Goal: Information Seeking & Learning: Check status

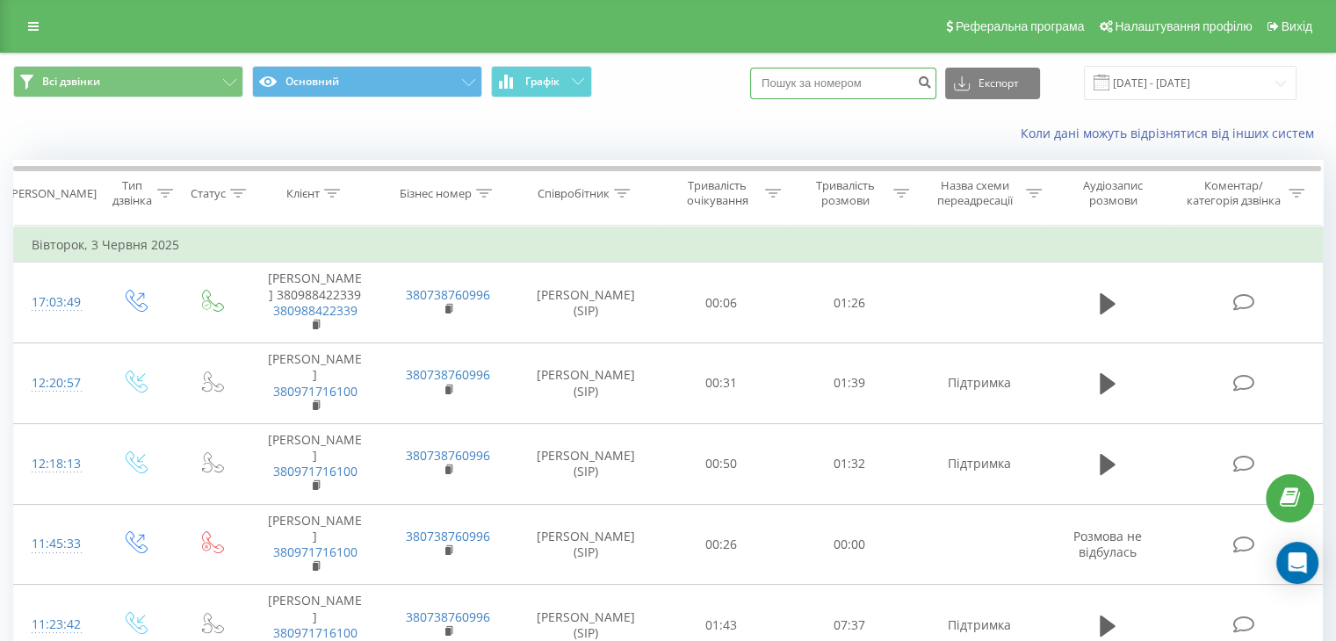
click at [832, 85] on input at bounding box center [843, 84] width 186 height 32
paste input "0997910718"
type input "0997910718"
click at [954, 83] on div "0997910718 Експорт .csv .xls .xlsx 03.05.2025 - 03.06.2025" at bounding box center [1023, 83] width 546 height 34
click at [932, 83] on icon "submit" at bounding box center [924, 80] width 15 height 11
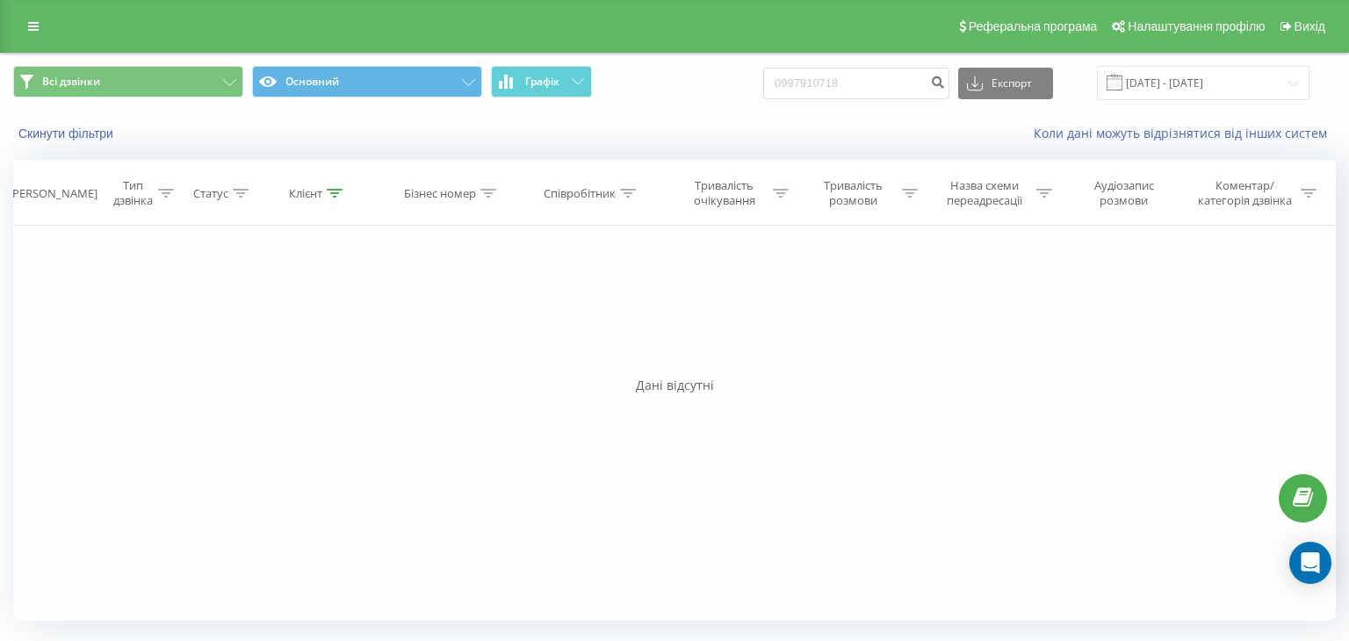
click at [204, 401] on div "Фільтрувати за умовою Дорівнює Введіть значення Скасувати OK Фільтрувати за умо…" at bounding box center [674, 423] width 1323 height 395
click at [737, 140] on div "Скинути фільтри Коли дані можуть відрізнятися вiд інших систем" at bounding box center [674, 133] width 1347 height 42
click at [143, 87] on button "Всі дзвінки" at bounding box center [128, 82] width 230 height 32
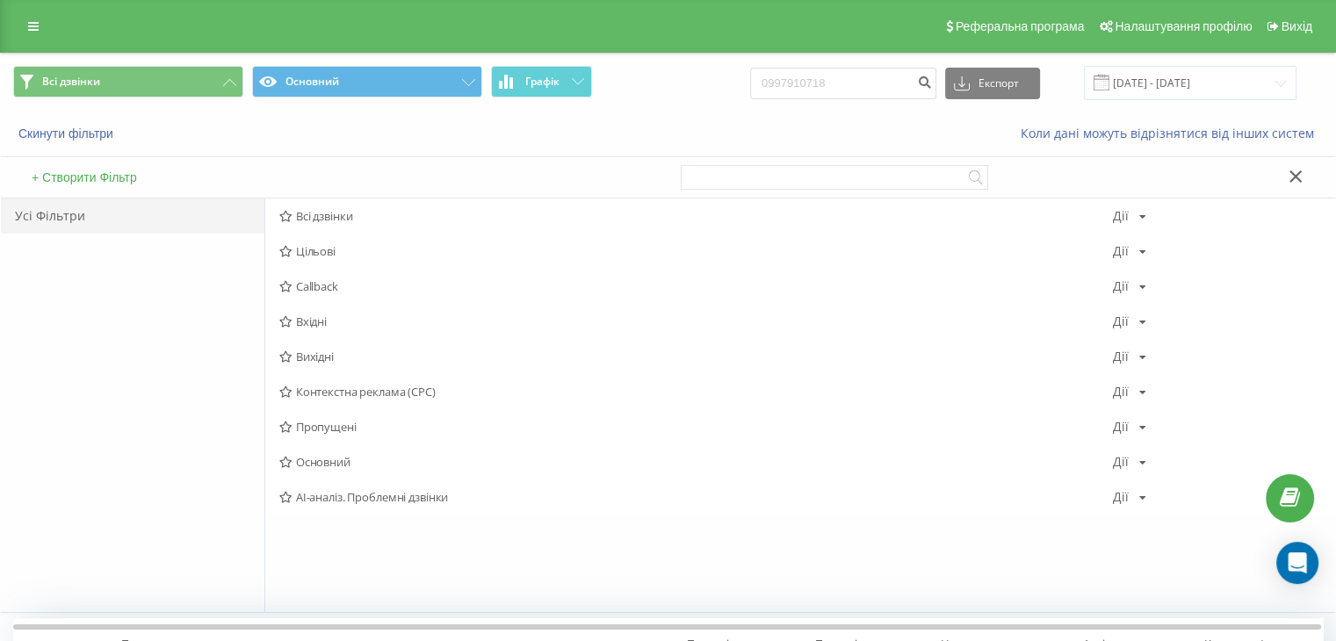
drag, startPoint x: 0, startPoint y: 450, endPoint x: 135, endPoint y: 362, distance: 161.7
click at [4, 447] on div "Всі дзвінки Основний Графік 0997910718 Експорт .csv .xls .xlsx [DATE] - [DATE] …" at bounding box center [668, 574] width 1336 height 1042
click at [87, 384] on div "Усі Фільтри" at bounding box center [132, 405] width 263 height 414
click at [63, 350] on div "Усі Фільтри" at bounding box center [132, 405] width 263 height 414
click at [0, 8] on div "Реферальна програма Налаштування профілю Вихід" at bounding box center [668, 26] width 1336 height 53
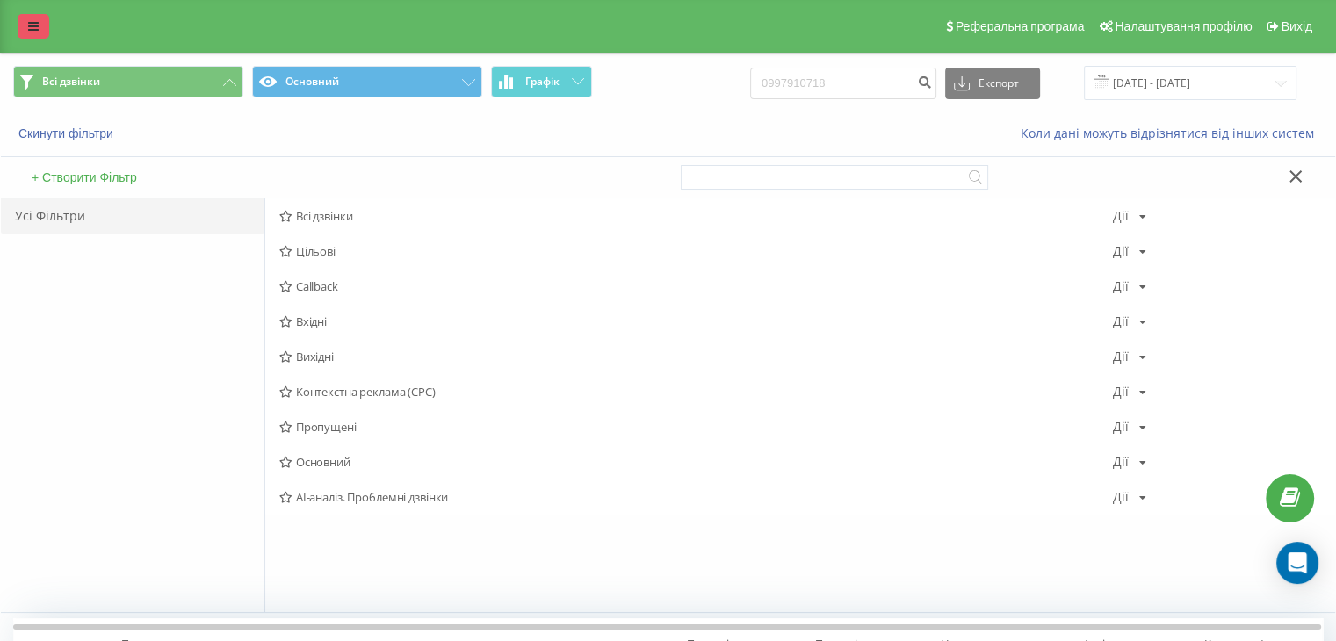
click at [30, 14] on link at bounding box center [34, 26] width 32 height 25
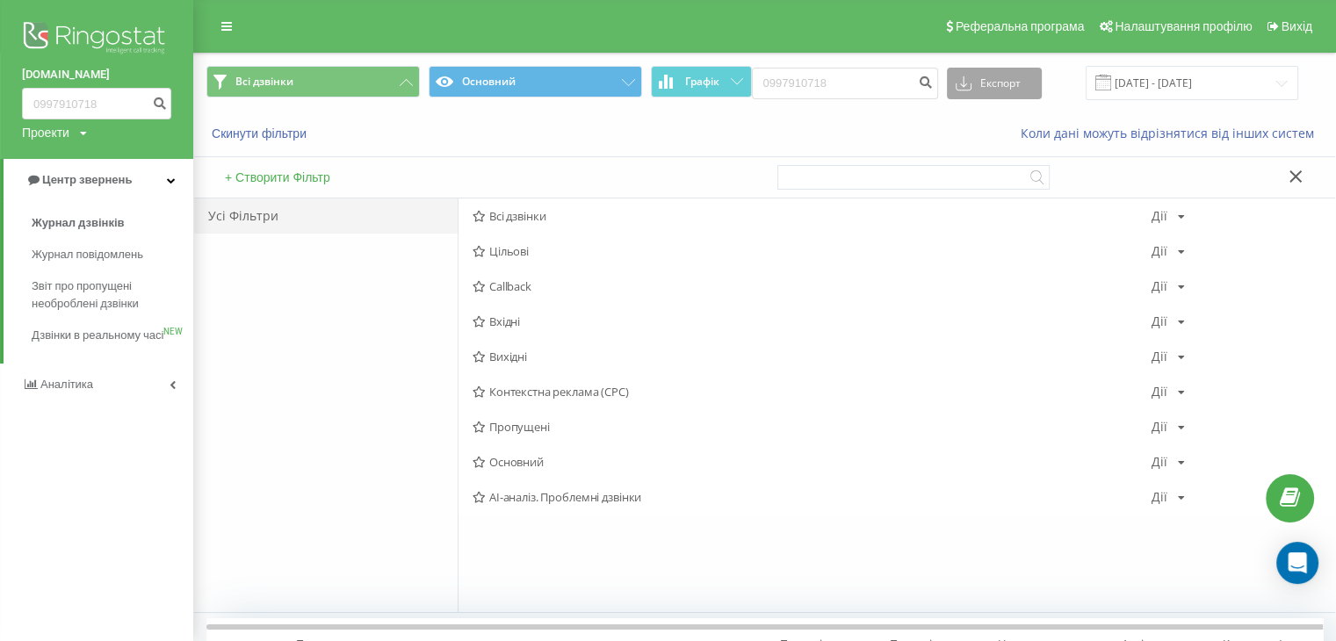
click at [1008, 80] on button "Експорт" at bounding box center [994, 84] width 95 height 32
click at [152, 347] on span "Дзвінки в реальному часі" at bounding box center [98, 344] width 133 height 35
click at [125, 227] on link "Журнал дзвінків" at bounding box center [113, 223] width 162 height 32
click at [77, 215] on span "Журнал дзвінків" at bounding box center [78, 223] width 93 height 18
click at [243, 22] on div "Реферальна програма Налаштування профілю Вихід" at bounding box center [668, 26] width 1336 height 53
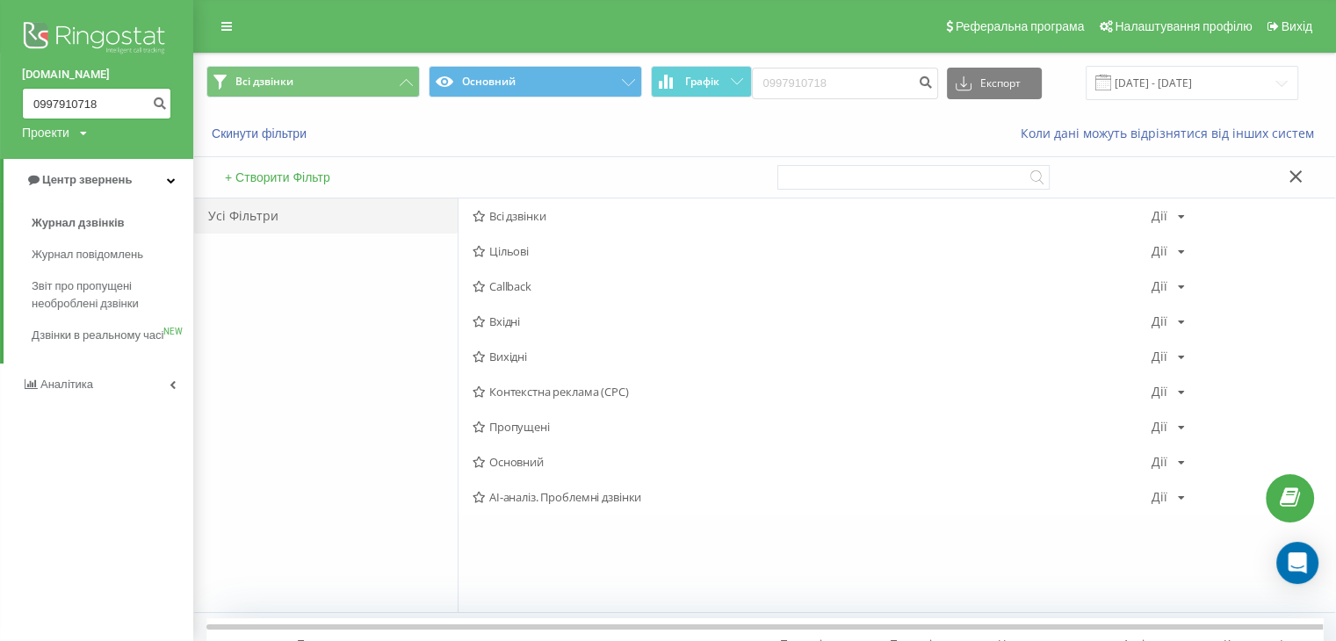
drag, startPoint x: 104, startPoint y: 105, endPoint x: 0, endPoint y: 87, distance: 105.3
click at [0, 92] on div "[DOMAIN_NAME] 0997910718 Проекти [DOMAIN_NAME]" at bounding box center [96, 79] width 193 height 159
click at [49, 220] on span "Журнал дзвінків" at bounding box center [78, 223] width 93 height 18
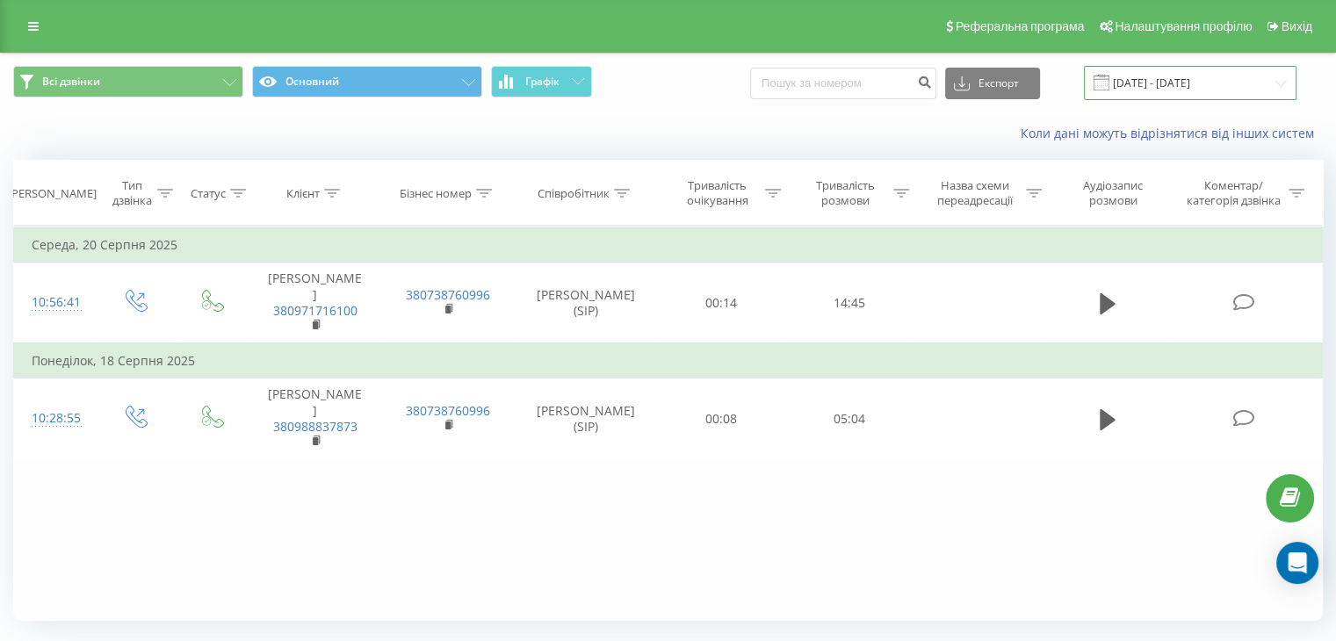
click at [1229, 89] on input "22.07.2025 - 22.08.2025" at bounding box center [1190, 83] width 213 height 34
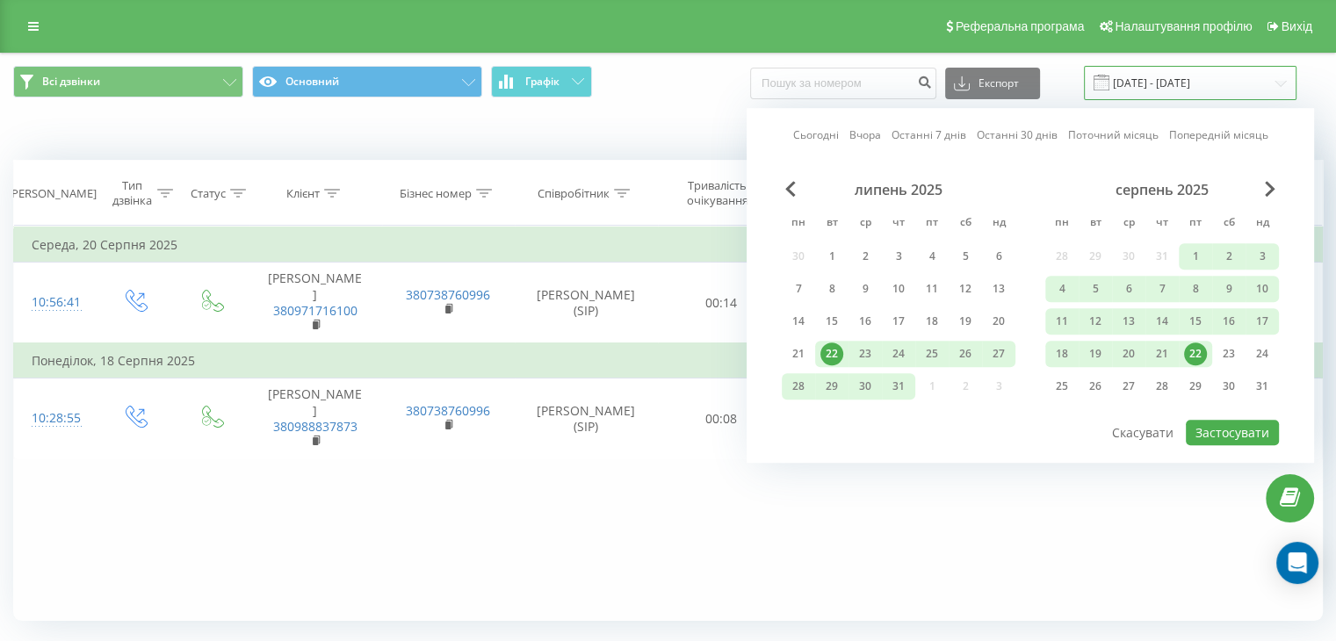
click at [1229, 89] on input "22.07.2025 - 22.08.2025" at bounding box center [1190, 83] width 213 height 34
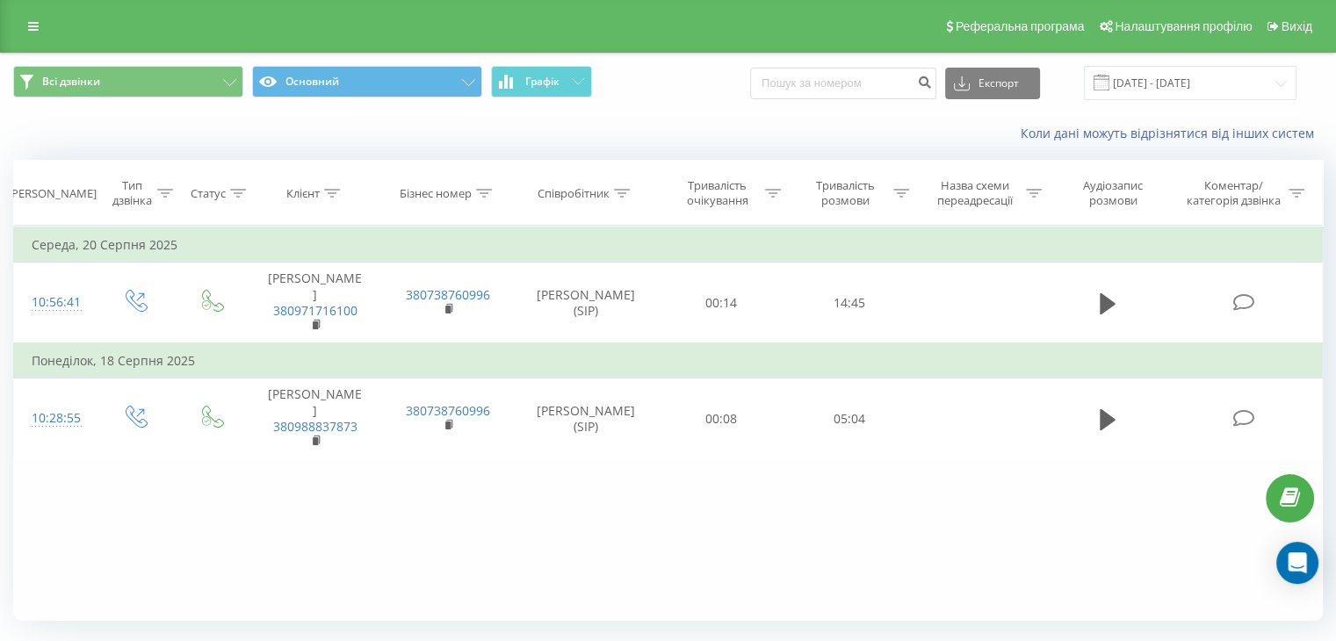
click at [703, 573] on div "Фільтрувати за умовою Дорівнює Введіть значення Скасувати OK Фільтрувати за умо…" at bounding box center [667, 423] width 1309 height 395
click at [615, 193] on icon at bounding box center [622, 193] width 16 height 9
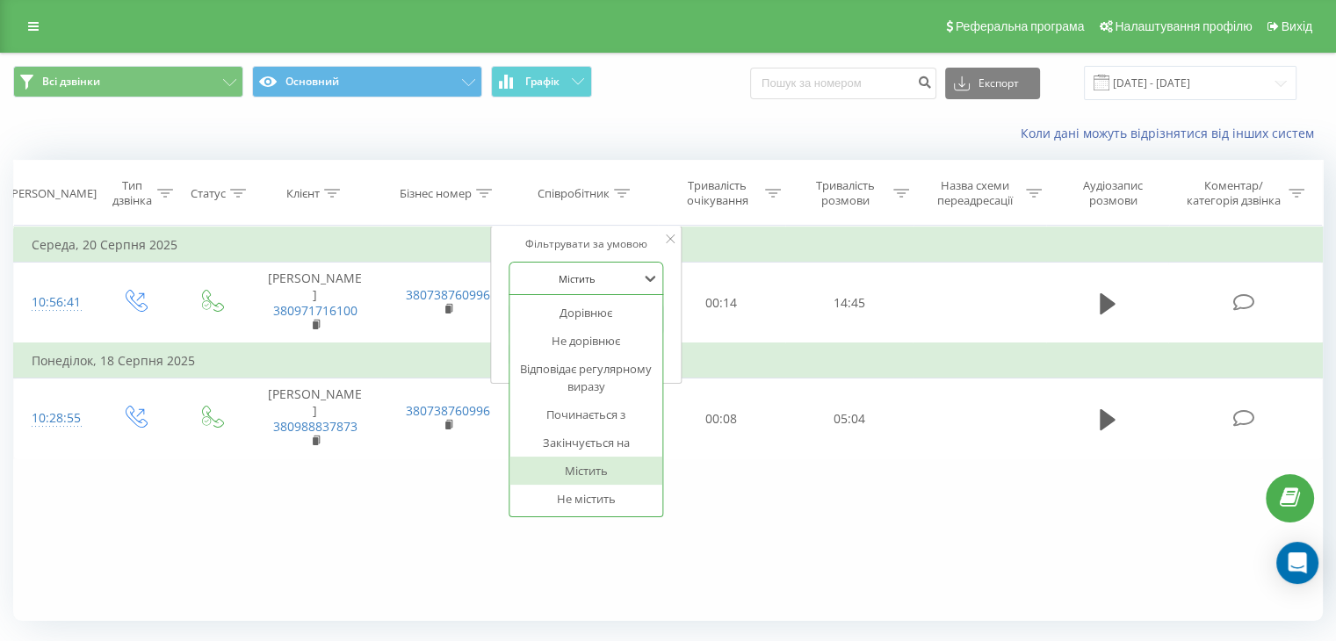
click at [629, 273] on div at bounding box center [576, 278] width 125 height 17
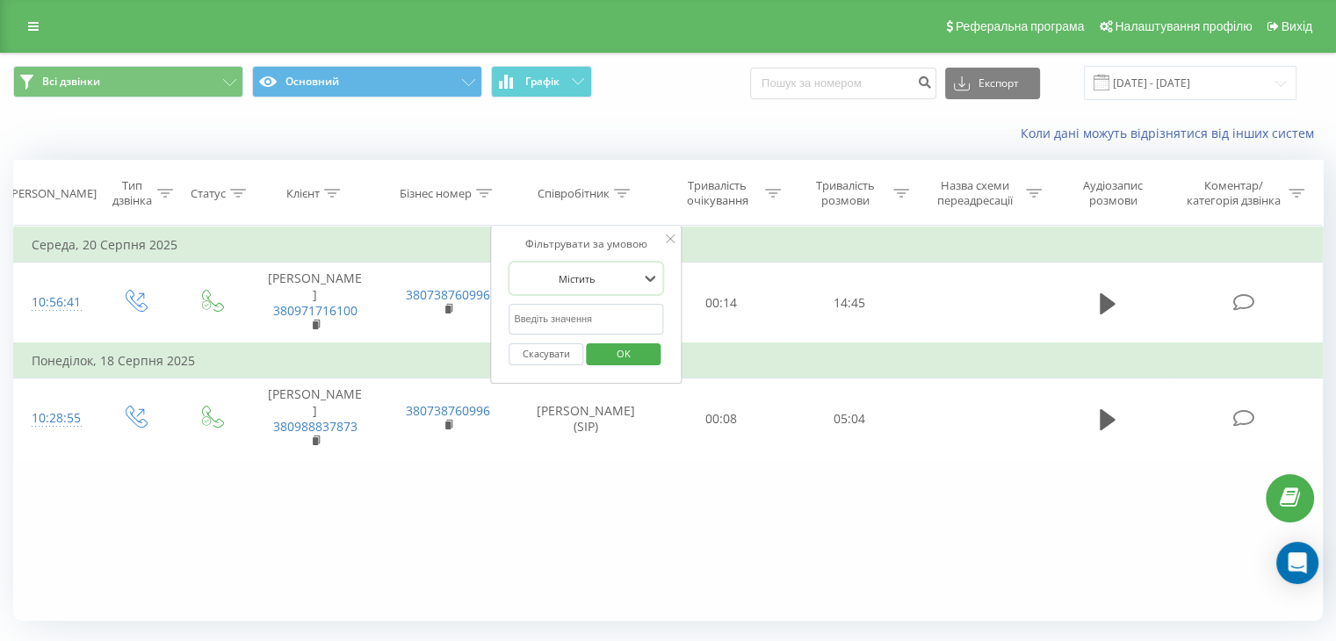
click at [600, 309] on input "text" at bounding box center [585, 319] width 155 height 31
click at [928, 584] on div "Фільтрувати за умовою Дорівнює Введіть значення Скасувати OK Фільтрувати за умо…" at bounding box center [667, 423] width 1309 height 395
click at [854, 89] on input at bounding box center [843, 84] width 186 height 32
click at [597, 125] on div "Коли дані можуть відрізнятися вiд інших систем" at bounding box center [917, 134] width 833 height 18
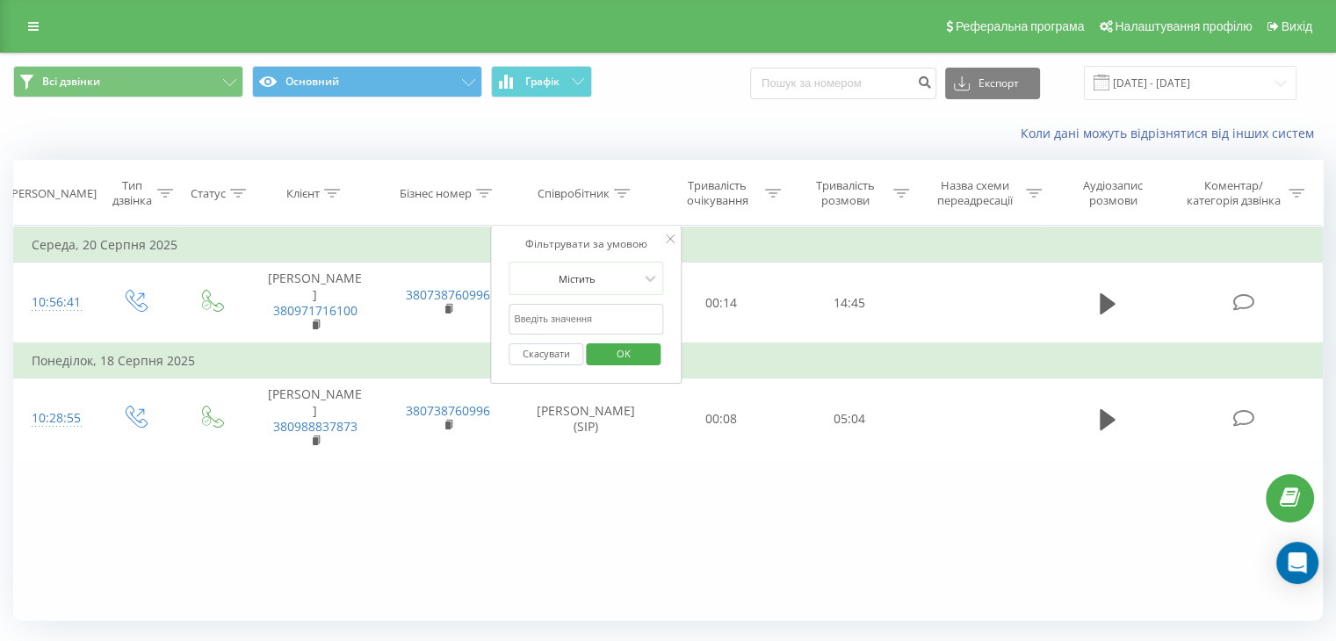
click at [672, 234] on icon at bounding box center [670, 238] width 9 height 9
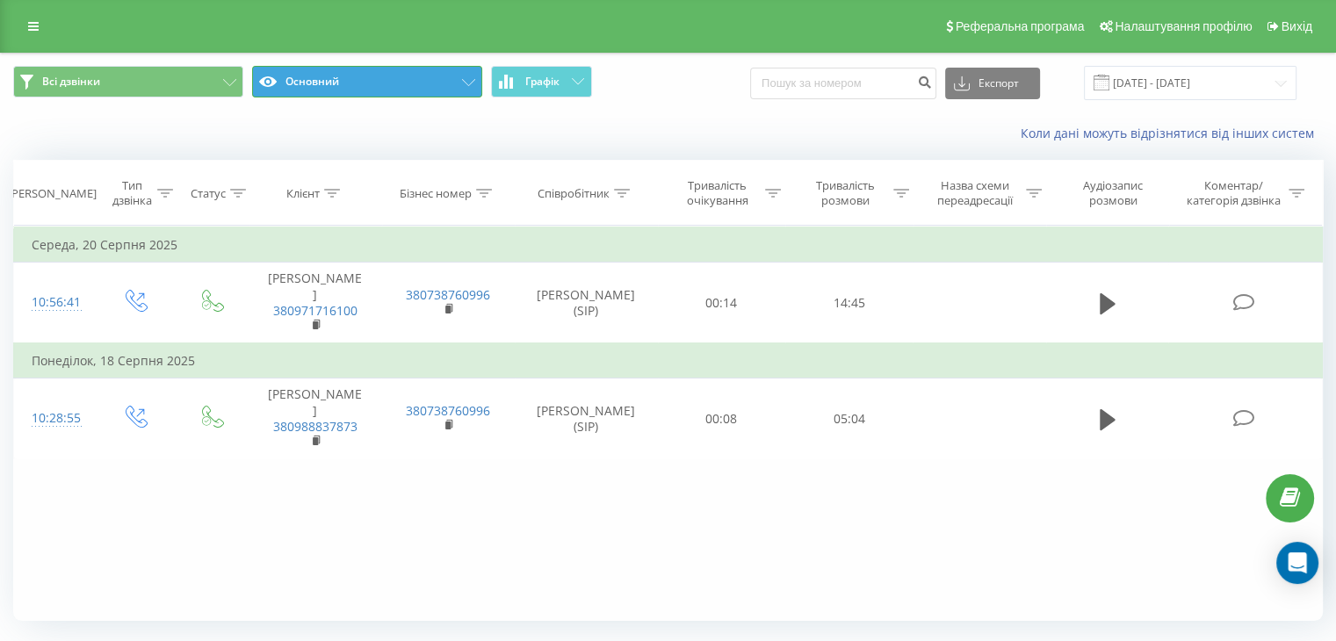
click at [404, 89] on button "Основний" at bounding box center [367, 82] width 230 height 32
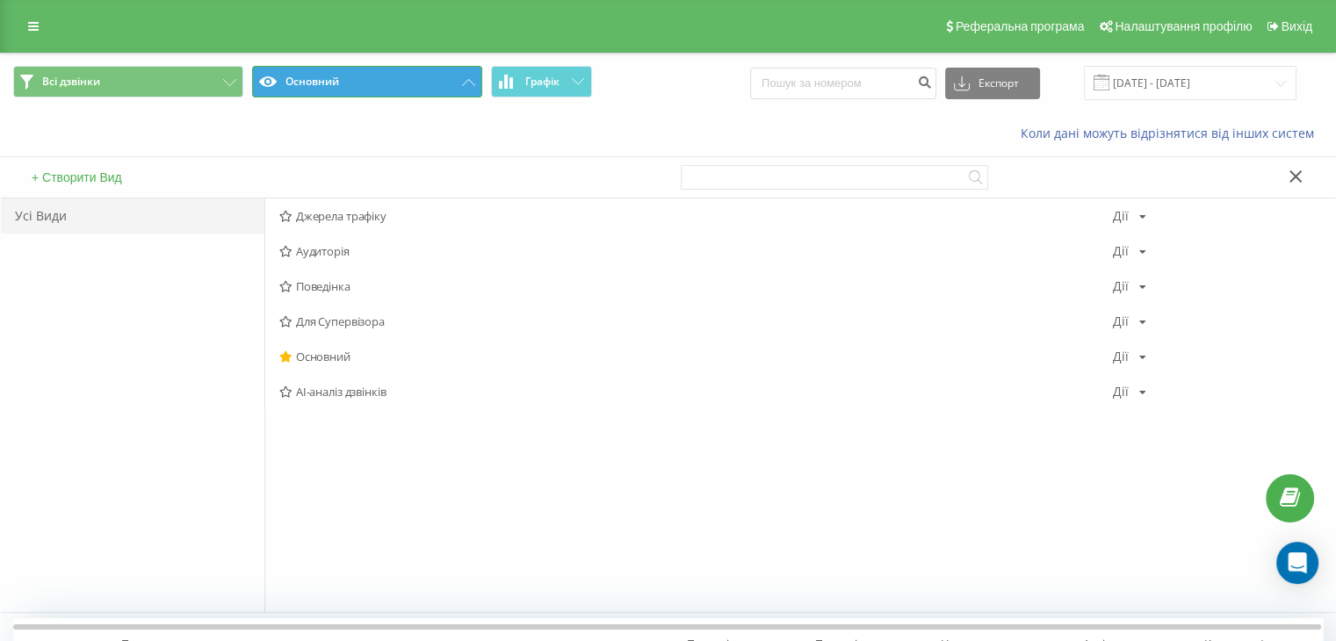
click at [412, 76] on button "Основний" at bounding box center [367, 82] width 230 height 32
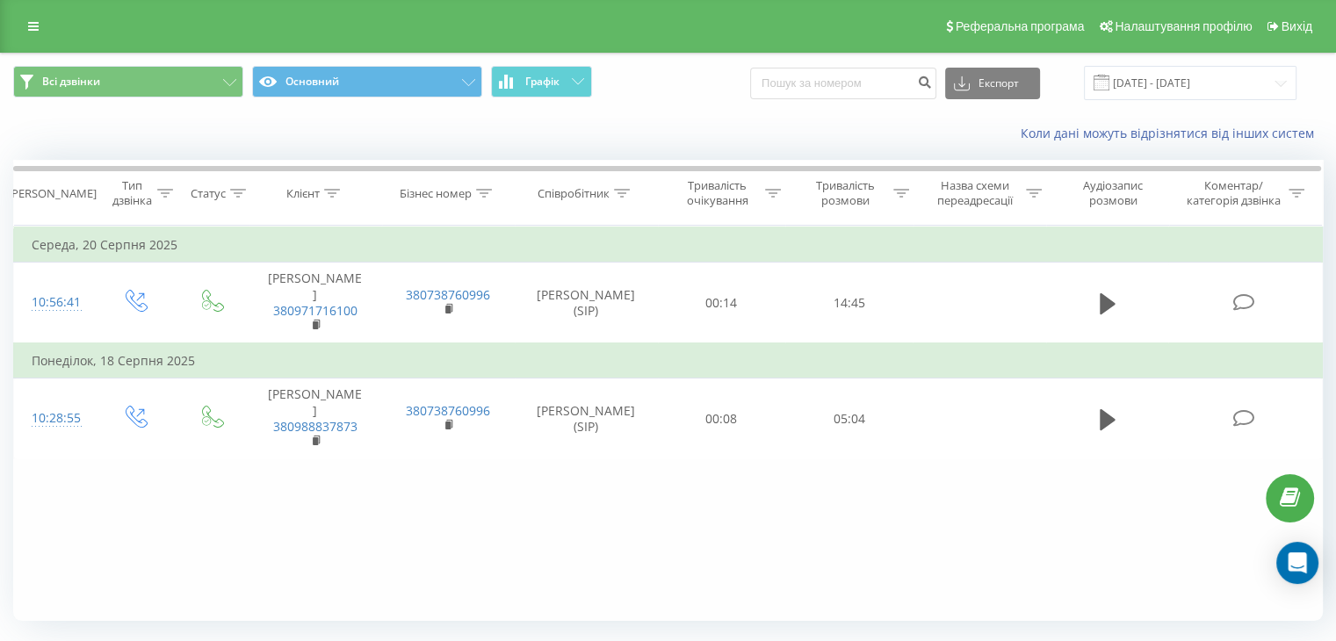
click at [915, 626] on div "Всі дзвінки Основний Графік Експорт .csv .xls .xlsx 22.07.2025 - 22.08.2025 Кол…" at bounding box center [667, 370] width 1309 height 632
